Goal: Task Accomplishment & Management: Manage account settings

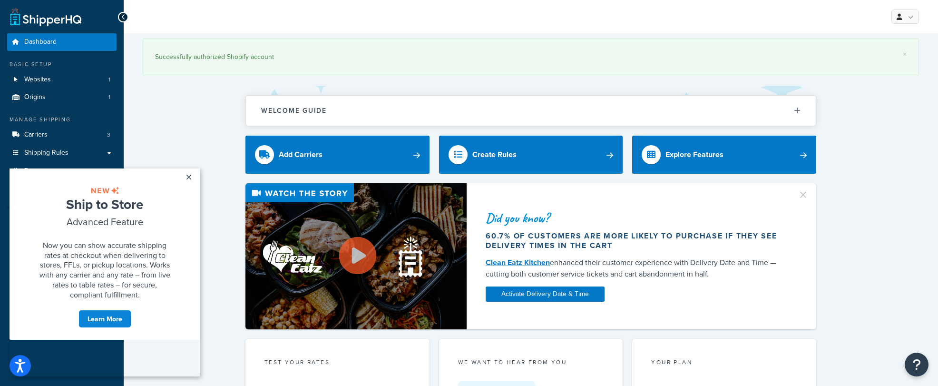
drag, startPoint x: 186, startPoint y: 178, endPoint x: 82, endPoint y: 181, distance: 103.8
click at [186, 178] on link "×" at bounding box center [188, 176] width 17 height 17
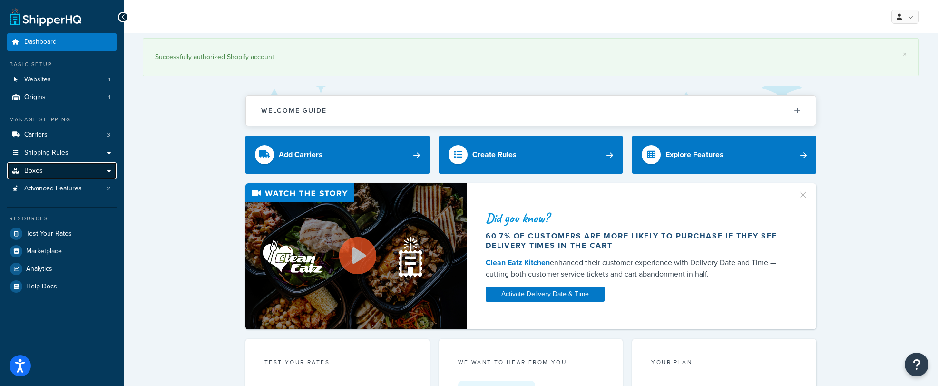
click at [38, 173] on span "Boxes" at bounding box center [33, 171] width 19 height 8
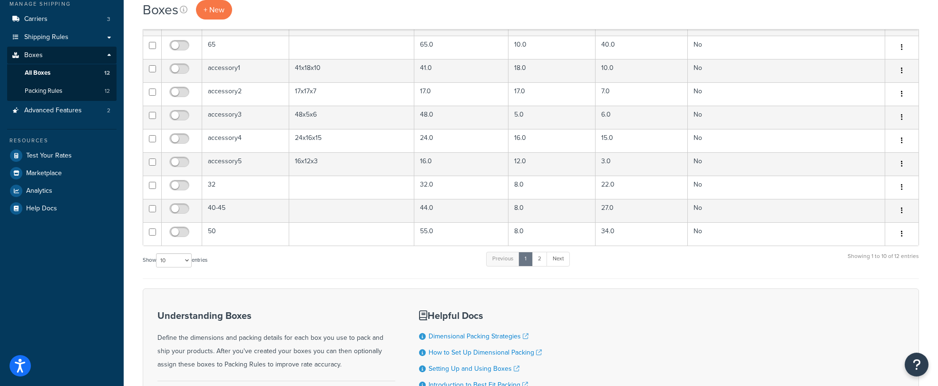
scroll to position [138, 0]
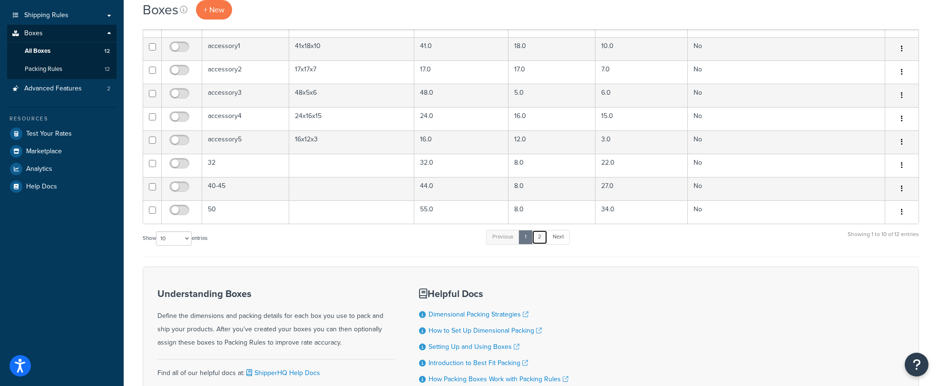
drag, startPoint x: 542, startPoint y: 238, endPoint x: 538, endPoint y: 239, distance: 4.9
click at [542, 237] on link "2" at bounding box center [540, 237] width 16 height 14
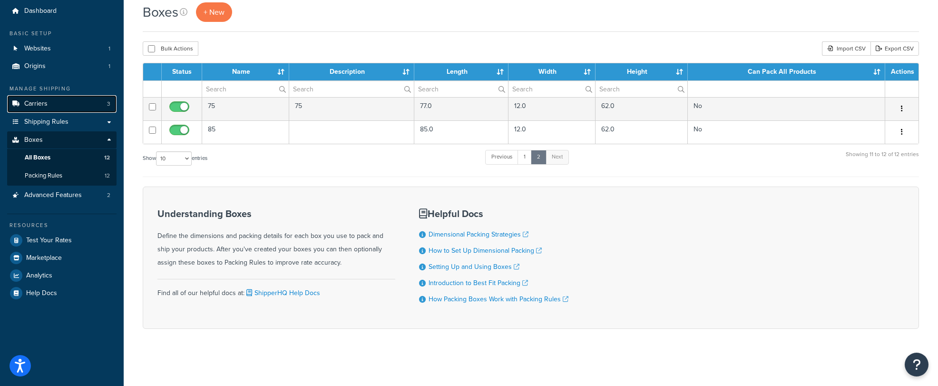
click at [40, 104] on span "Carriers" at bounding box center [35, 104] width 23 height 8
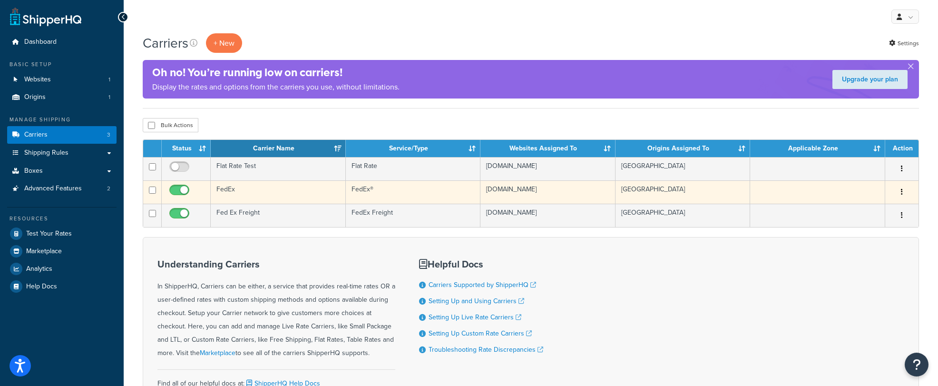
click at [254, 188] on td "FedEx" at bounding box center [278, 191] width 135 height 23
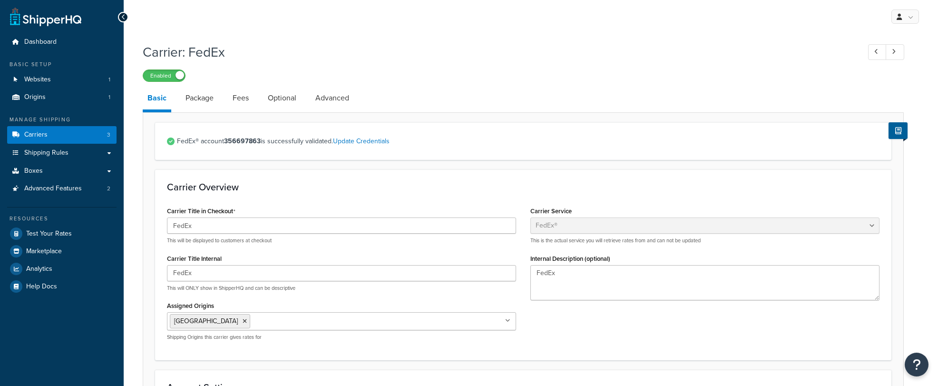
select select "fedEx"
select select "REGULAR_PICKUP"
select select "YOUR_PACKAGING"
click at [207, 99] on link "Package" at bounding box center [200, 98] width 38 height 23
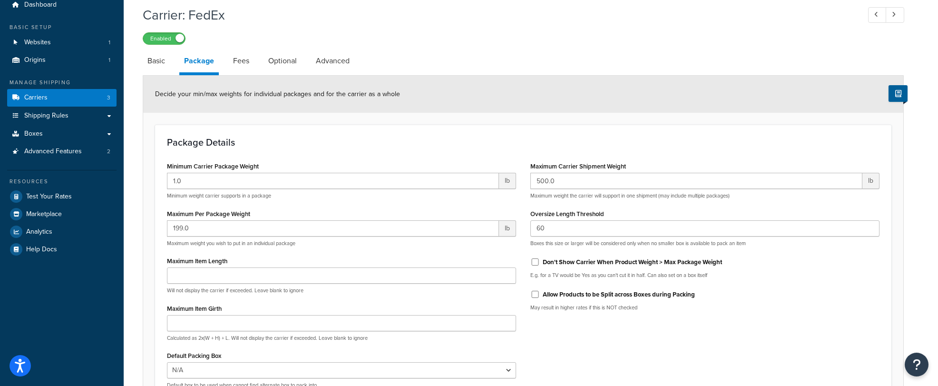
scroll to position [60, 0]
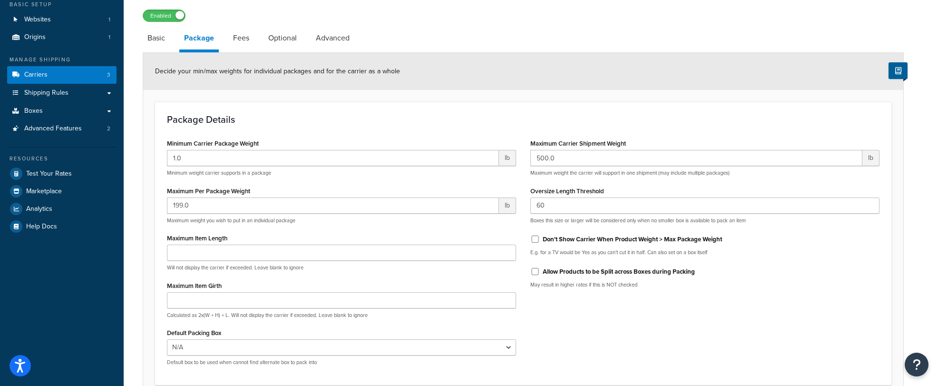
drag, startPoint x: 242, startPoint y: 39, endPoint x: 255, endPoint y: 42, distance: 13.1
click at [242, 39] on link "Fees" at bounding box center [241, 38] width 26 height 23
select select "item"
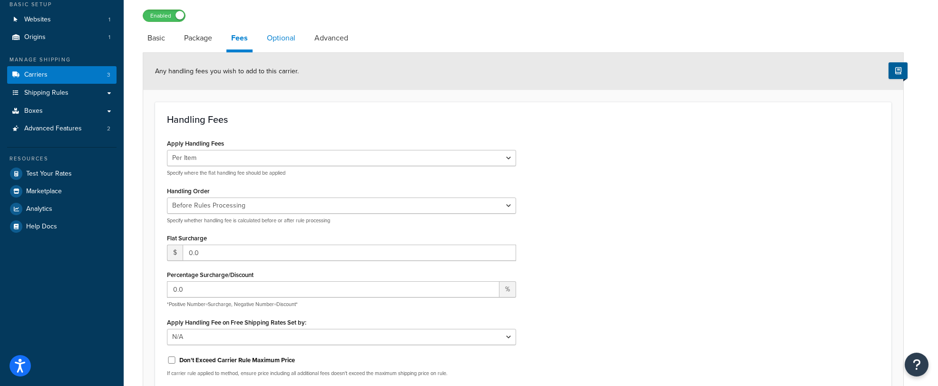
click at [283, 39] on link "Optional" at bounding box center [281, 38] width 38 height 23
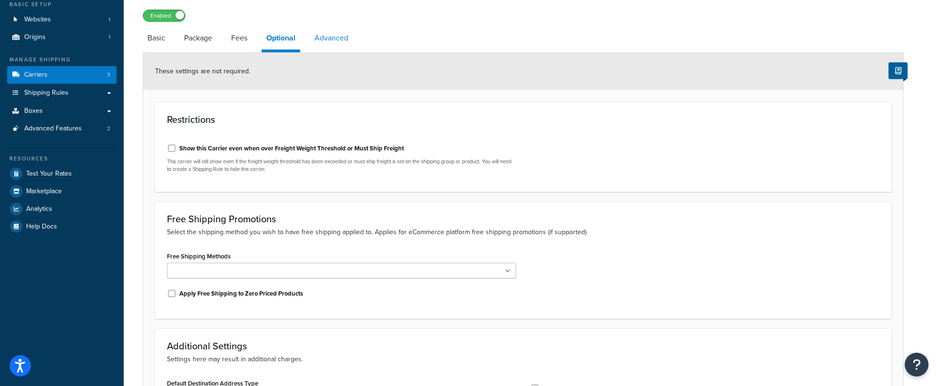
click at [339, 40] on link "Advanced" at bounding box center [331, 38] width 43 height 23
select select "false"
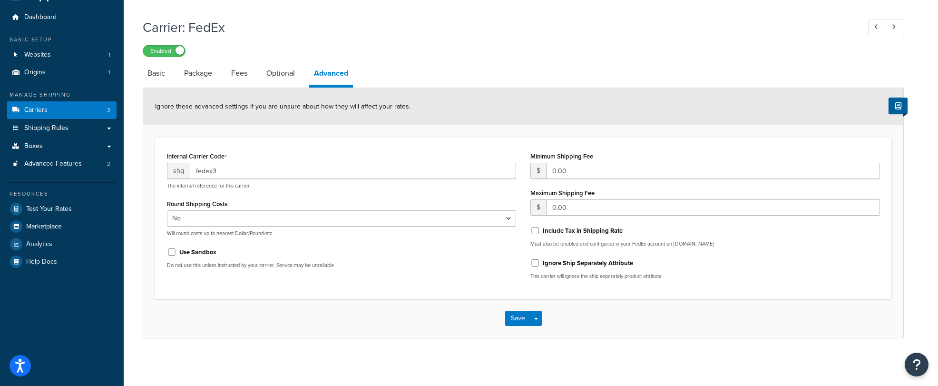
scroll to position [25, 0]
drag, startPoint x: 269, startPoint y: 76, endPoint x: 246, endPoint y: 78, distance: 22.9
click at [269, 76] on link "Optional" at bounding box center [281, 73] width 38 height 23
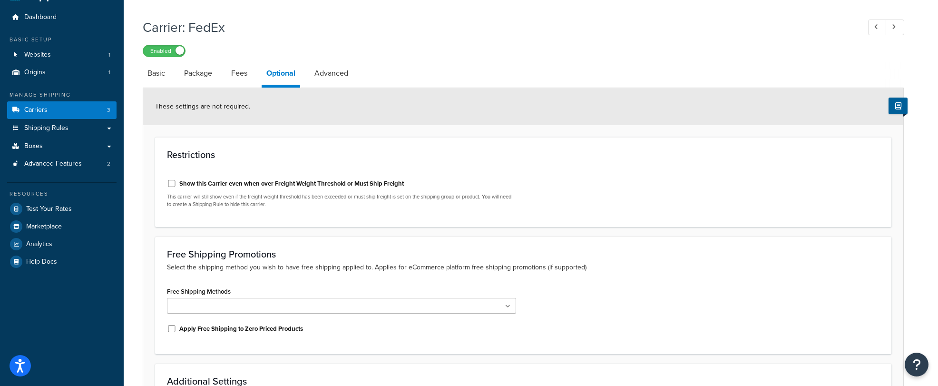
drag, startPoint x: 246, startPoint y: 78, endPoint x: 178, endPoint y: 83, distance: 68.3
click at [246, 78] on link "Fees" at bounding box center [240, 73] width 26 height 23
select select "item"
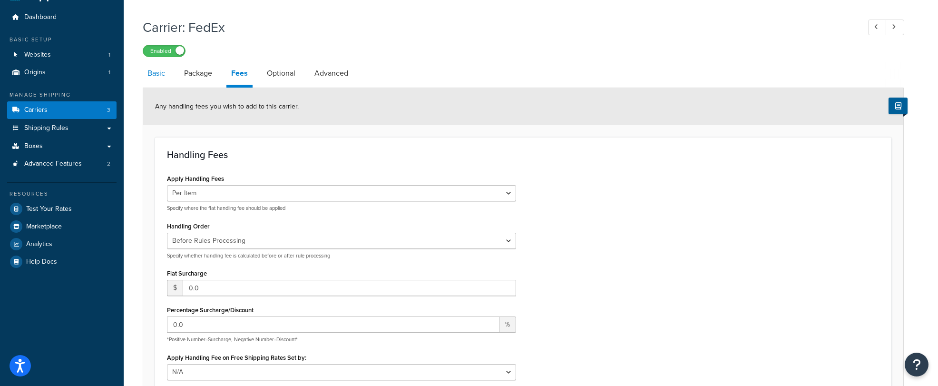
drag, startPoint x: 198, startPoint y: 76, endPoint x: 161, endPoint y: 79, distance: 37.2
click at [197, 76] on link "Package" at bounding box center [198, 73] width 38 height 23
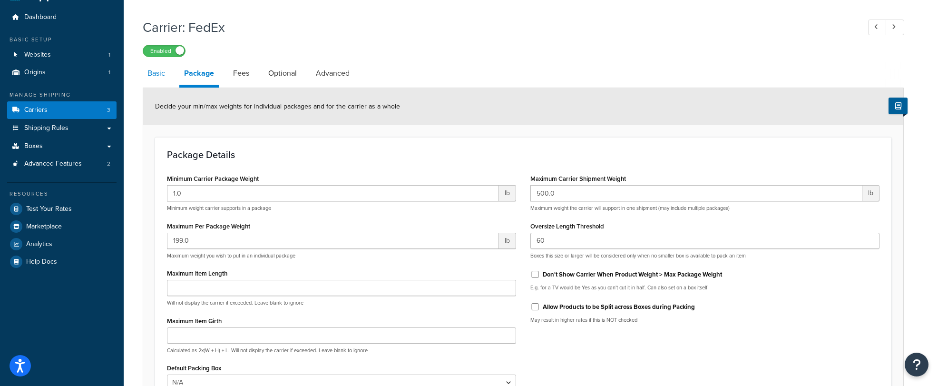
click at [150, 78] on link "Basic" at bounding box center [156, 73] width 27 height 23
select select "fedEx"
select select "REGULAR_PICKUP"
select select "YOUR_PACKAGING"
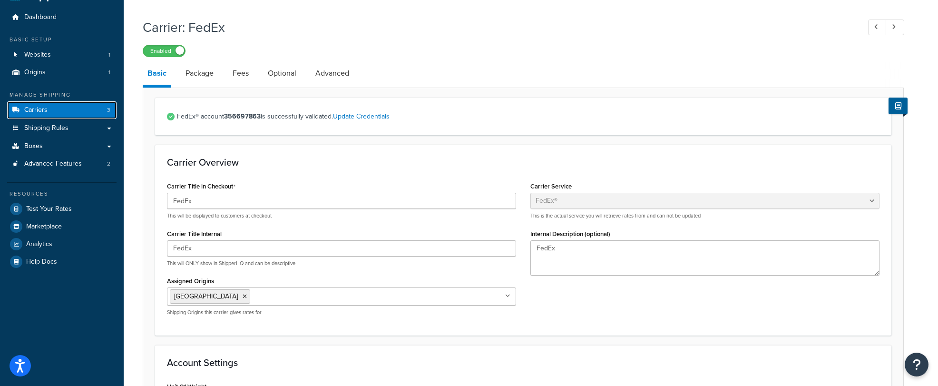
click at [53, 114] on link "Carriers 3" at bounding box center [61, 110] width 109 height 18
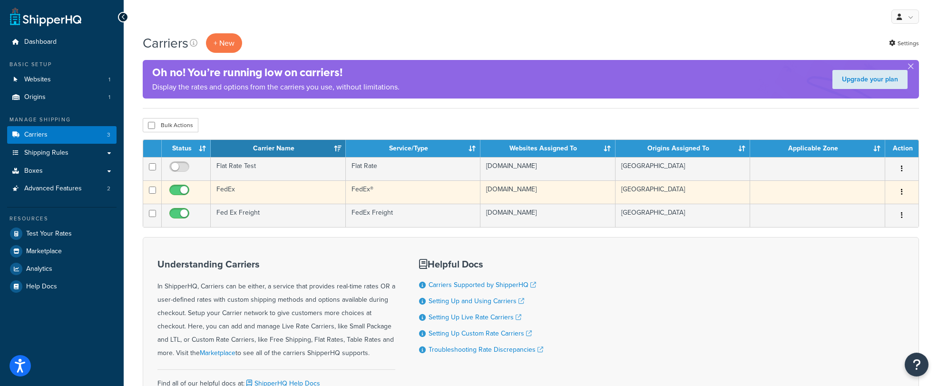
scroll to position [0, 0]
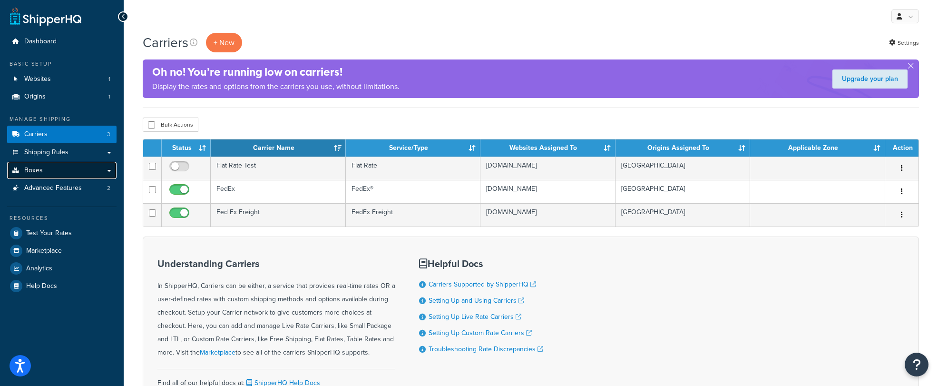
click at [87, 172] on link "Boxes" at bounding box center [61, 171] width 109 height 18
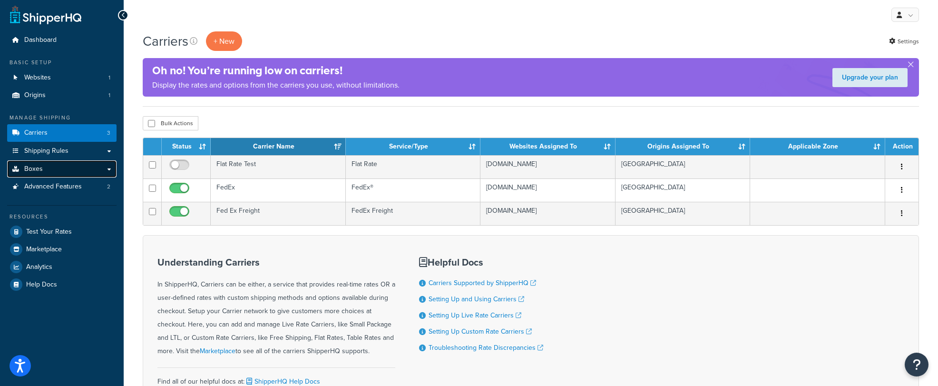
scroll to position [3, 0]
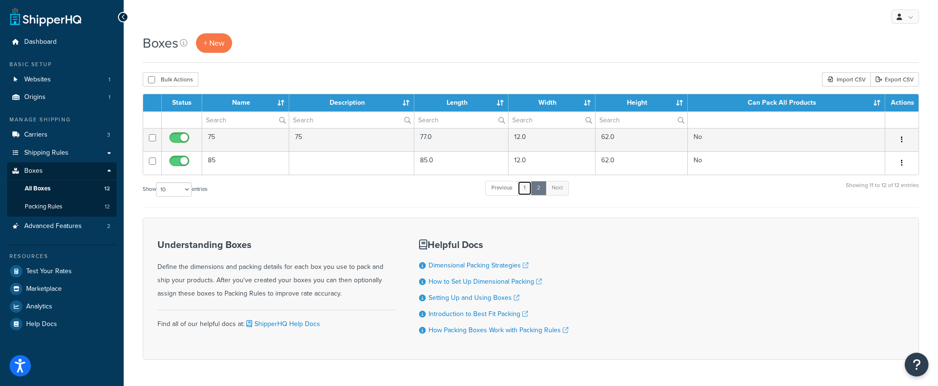
click at [523, 189] on link "1" at bounding box center [525, 188] width 14 height 14
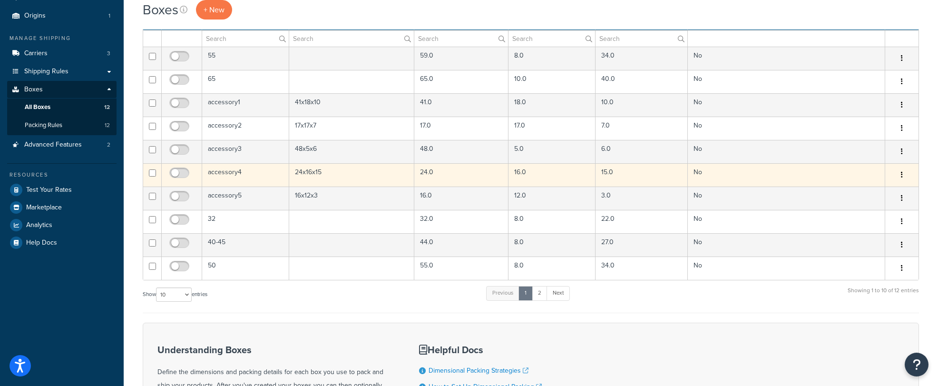
scroll to position [85, 0]
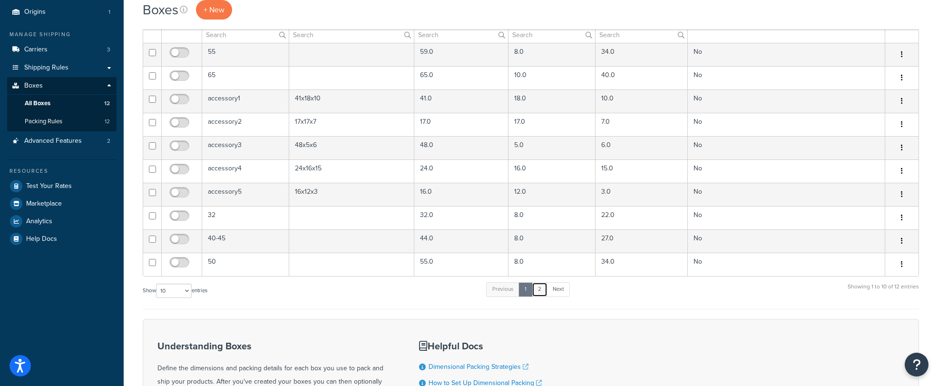
click at [539, 294] on link "2" at bounding box center [540, 289] width 16 height 14
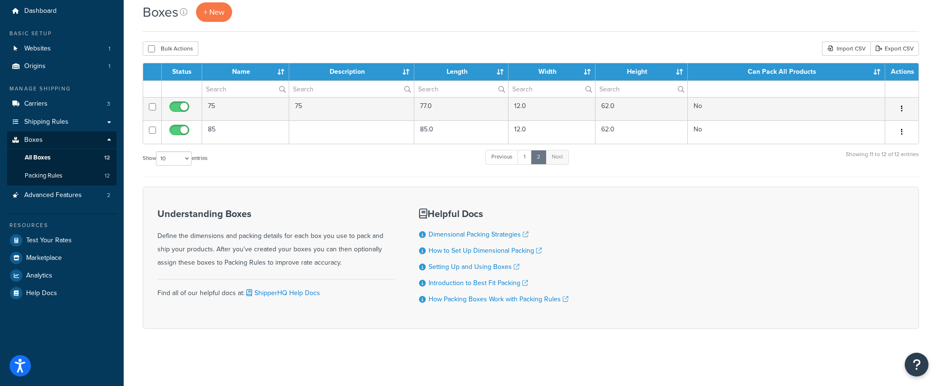
scroll to position [31, 0]
click at [525, 156] on link "1" at bounding box center [525, 157] width 14 height 14
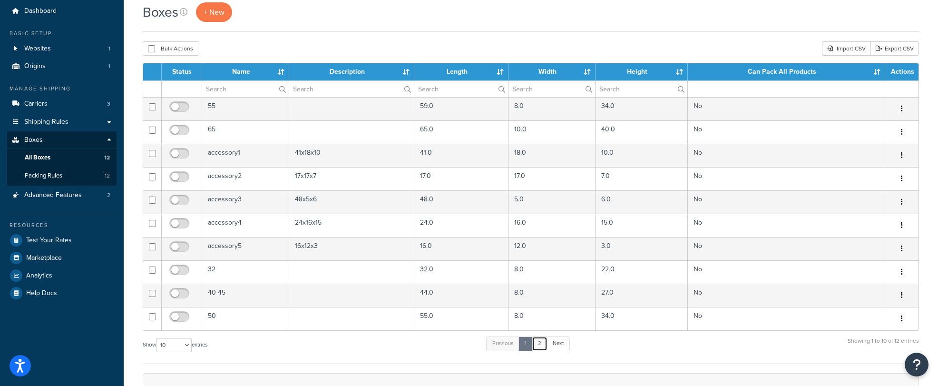
click at [542, 344] on link "2" at bounding box center [540, 343] width 16 height 14
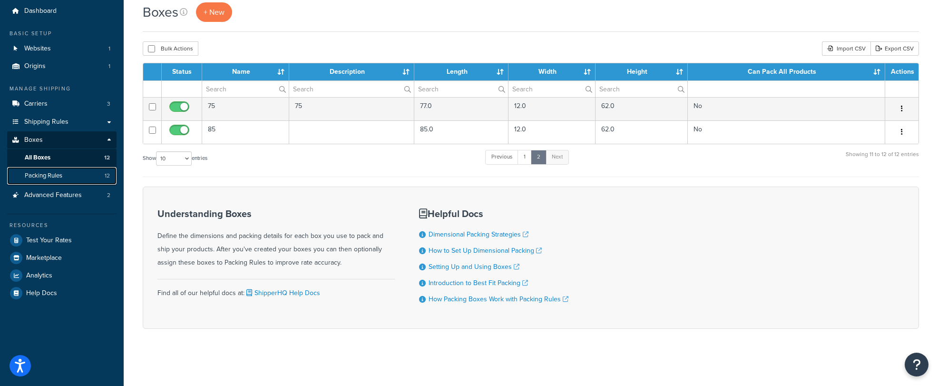
click at [61, 175] on span "Packing Rules" at bounding box center [44, 176] width 38 height 8
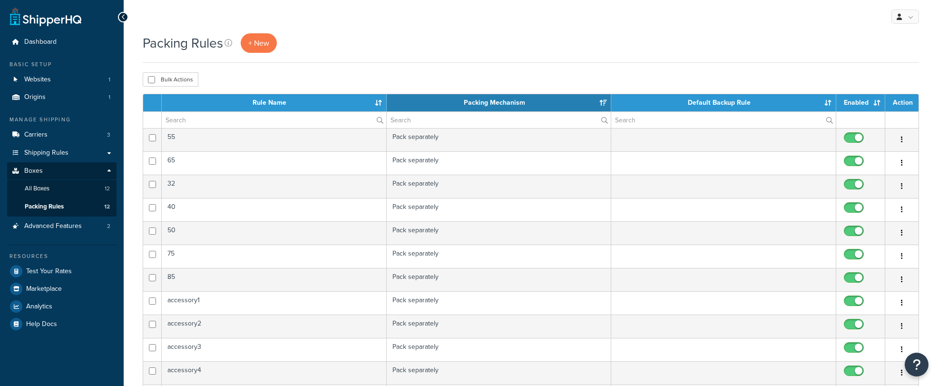
select select "15"
click at [62, 228] on span "Advanced Features" at bounding box center [53, 226] width 58 height 8
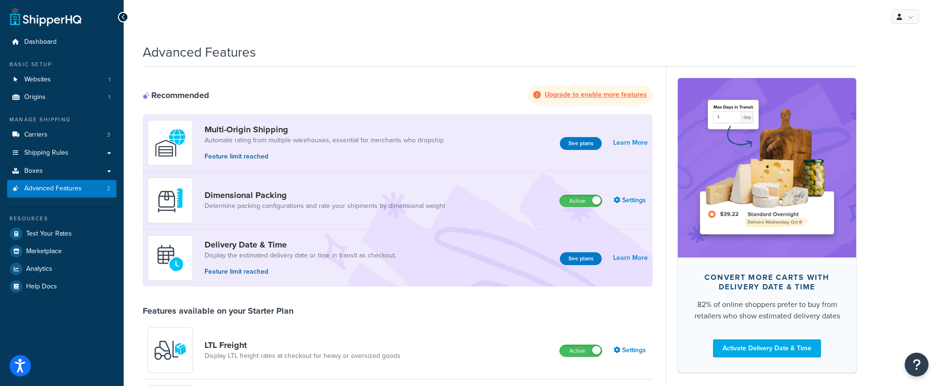
scroll to position [103, 0]
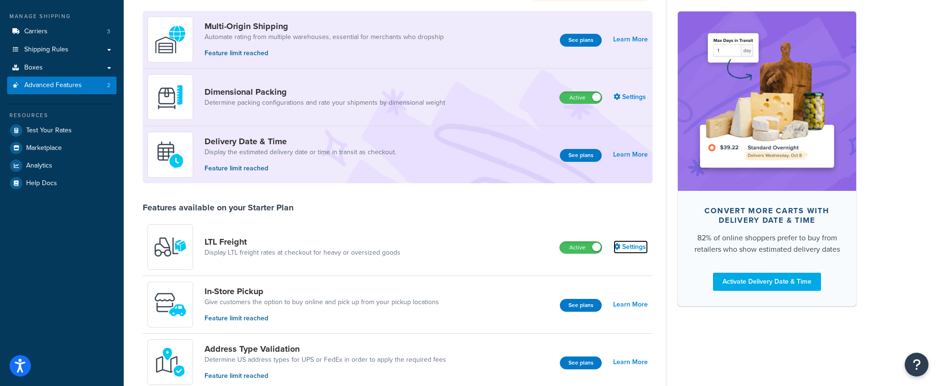
drag, startPoint x: 640, startPoint y: 251, endPoint x: 650, endPoint y: 255, distance: 11.1
click at [640, 251] on link "Settings" at bounding box center [631, 246] width 34 height 13
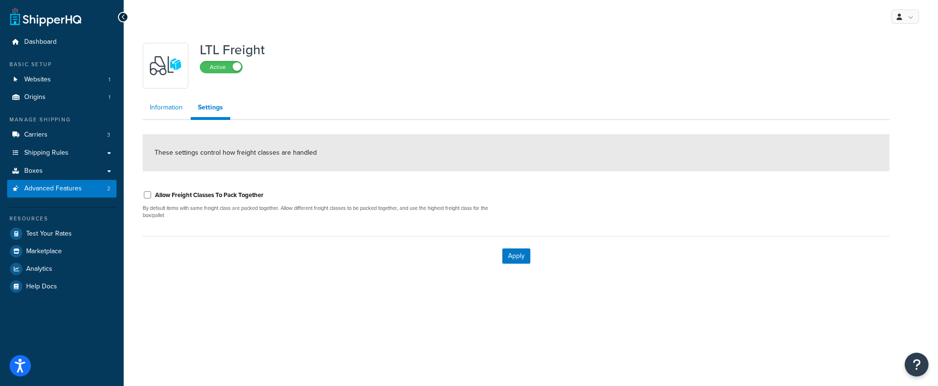
drag, startPoint x: 155, startPoint y: 109, endPoint x: 185, endPoint y: 119, distance: 31.6
click at [156, 109] on link "Information" at bounding box center [166, 107] width 47 height 19
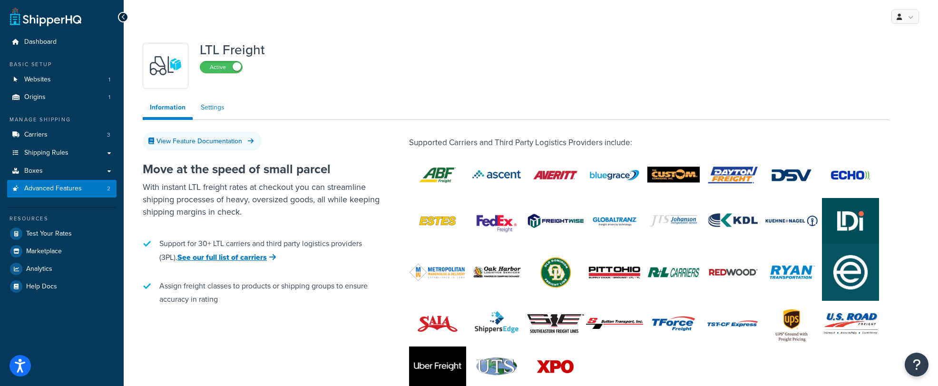
click at [210, 105] on link "Settings" at bounding box center [213, 107] width 38 height 19
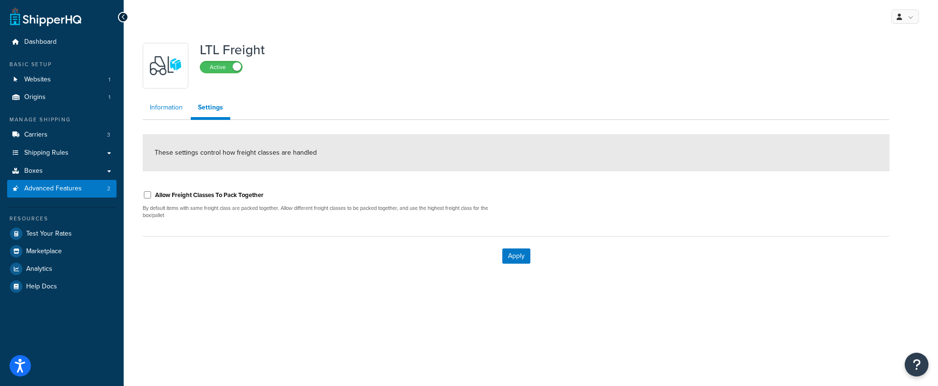
click at [170, 108] on link "Information" at bounding box center [166, 107] width 47 height 19
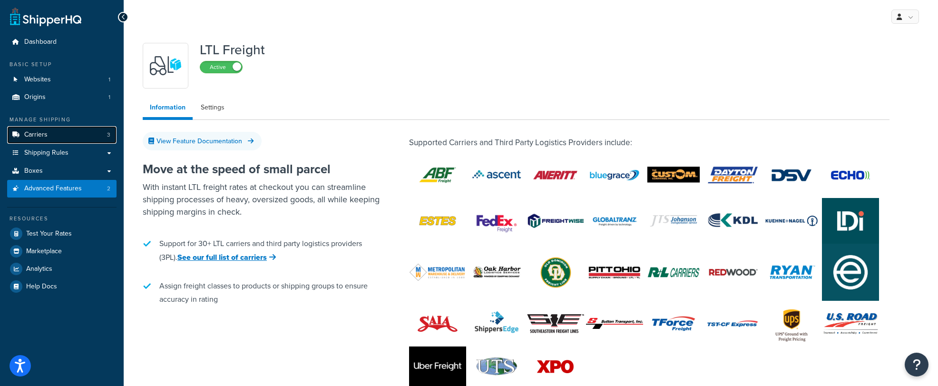
click at [60, 134] on link "Carriers 3" at bounding box center [61, 135] width 109 height 18
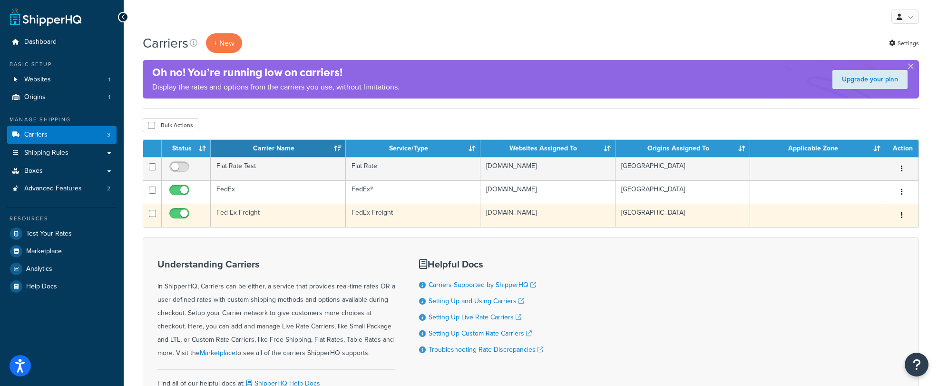
click at [671, 222] on td "[GEOGRAPHIC_DATA]" at bounding box center [683, 215] width 135 height 23
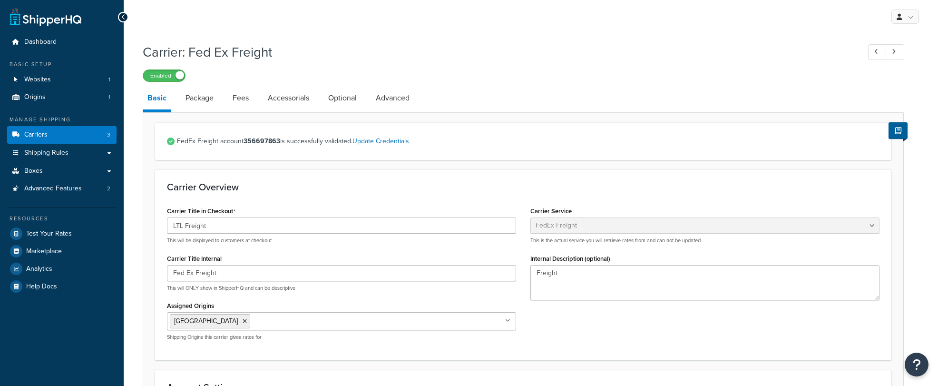
select select "fedExFreight"
click at [192, 102] on link "Package" at bounding box center [200, 98] width 38 height 23
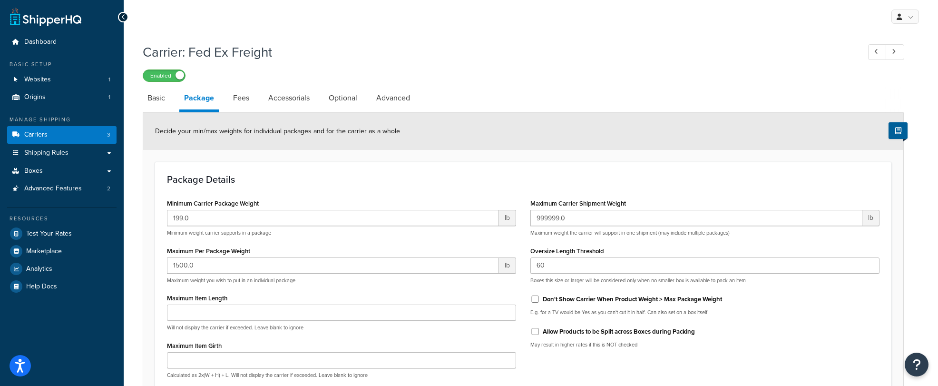
click at [222, 99] on li "Package" at bounding box center [203, 100] width 49 height 26
click at [243, 98] on link "Fees" at bounding box center [241, 98] width 26 height 23
select select "AFTER"
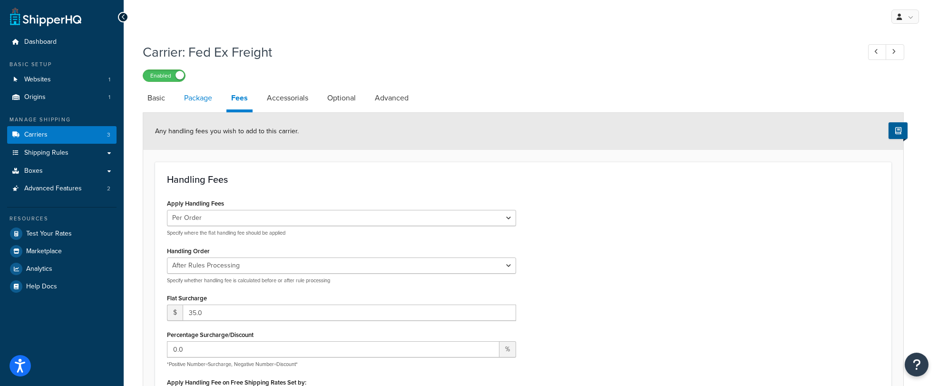
click at [201, 101] on link "Package" at bounding box center [198, 98] width 38 height 23
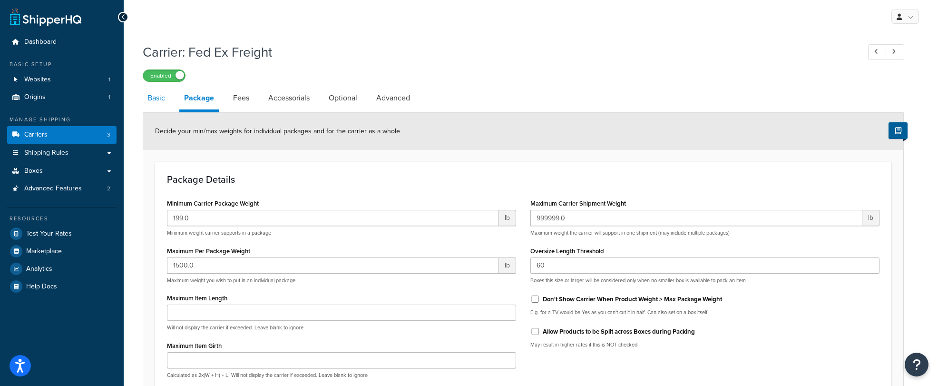
click at [168, 101] on link "Basic" at bounding box center [156, 98] width 27 height 23
select select "fedExFreight"
